Goal: Find specific page/section

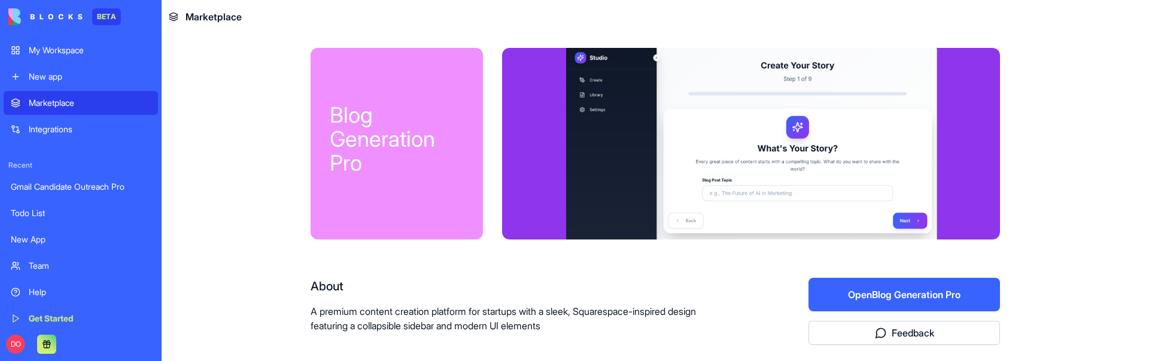
scroll to position [142, 0]
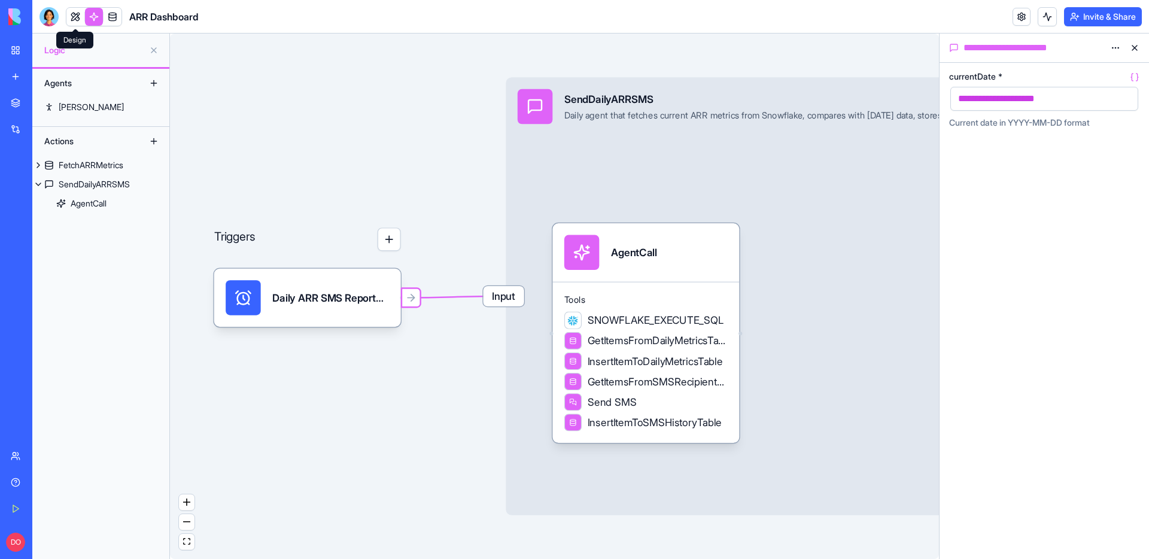
click at [77, 19] on link at bounding box center [75, 17] width 18 height 18
